Goal: Use online tool/utility: Use online tool/utility

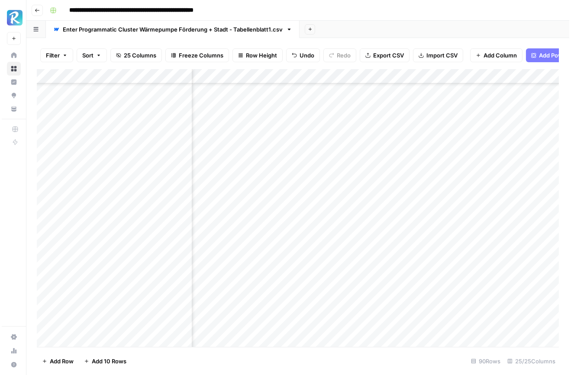
scroll to position [441, 1579]
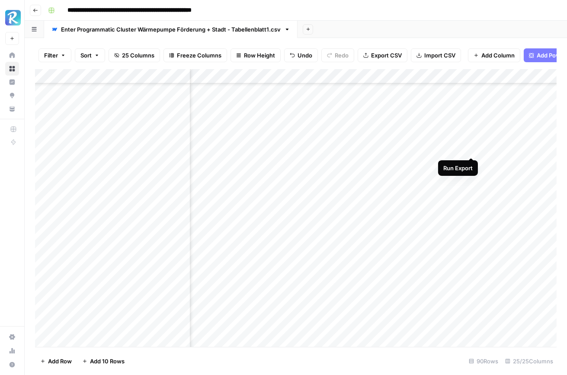
click at [471, 149] on div "Add Column" at bounding box center [296, 208] width 522 height 278
click at [471, 165] on div "Add Column" at bounding box center [296, 208] width 522 height 278
click at [472, 179] on div "Add Column" at bounding box center [296, 208] width 522 height 278
click at [472, 193] on div "Add Column" at bounding box center [296, 208] width 522 height 278
click at [472, 206] on div "Add Column" at bounding box center [296, 208] width 522 height 278
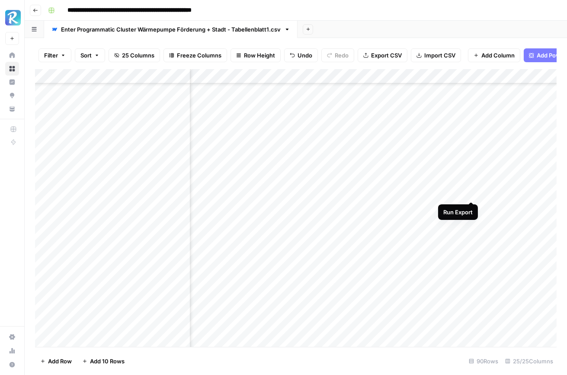
click at [472, 193] on div "Add Column" at bounding box center [296, 208] width 522 height 278
click at [472, 222] on div "Add Column" at bounding box center [296, 208] width 522 height 278
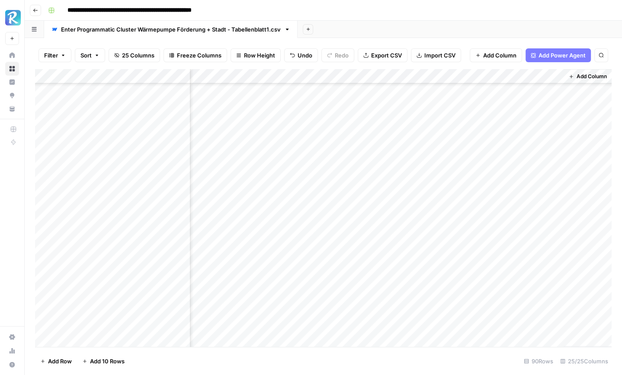
scroll to position [478, 1576]
click at [475, 199] on div "Add Column" at bounding box center [323, 208] width 577 height 278
click at [474, 214] on div "Add Column" at bounding box center [323, 208] width 577 height 278
click at [476, 200] on div "Add Column" at bounding box center [323, 208] width 577 height 278
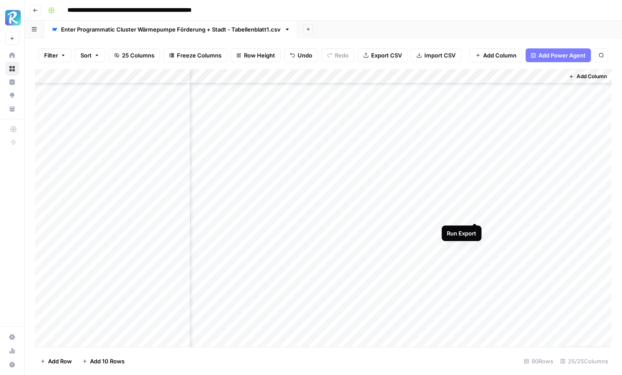
click at [474, 215] on div "Add Column" at bounding box center [323, 208] width 577 height 278
click at [474, 228] on div "Add Column" at bounding box center [323, 208] width 577 height 278
